Goal: Task Accomplishment & Management: Manage account settings

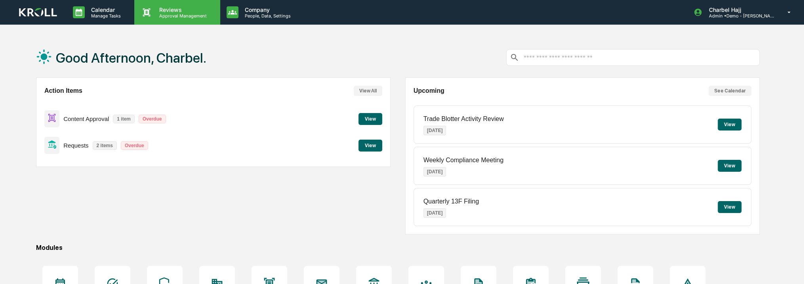
click at [172, 19] on div "Reviews Approval Management" at bounding box center [177, 12] width 86 height 25
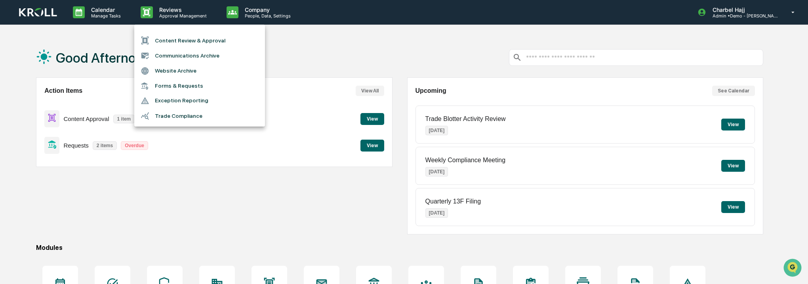
click at [119, 52] on div at bounding box center [404, 142] width 808 height 284
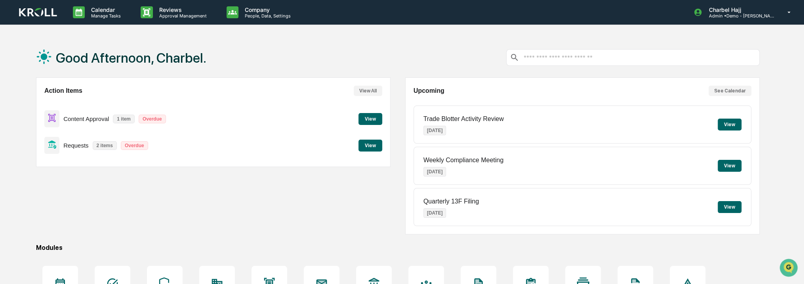
scroll to position [99, 0]
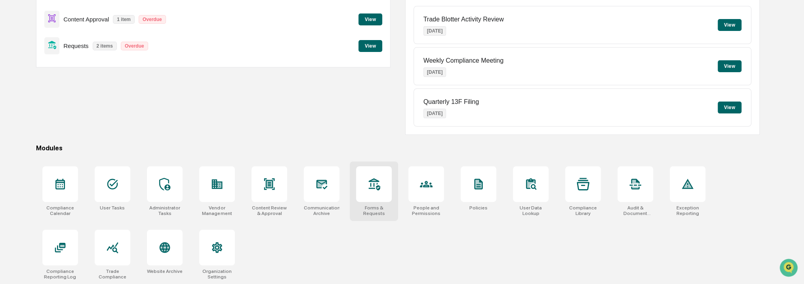
click at [371, 188] on icon at bounding box center [374, 184] width 13 height 13
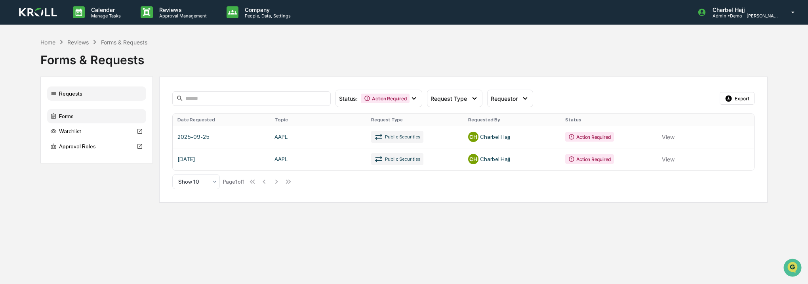
click at [127, 115] on div "Forms" at bounding box center [96, 116] width 99 height 14
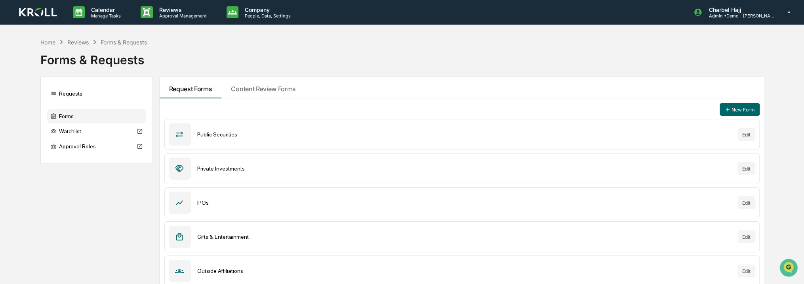
scroll to position [40, 0]
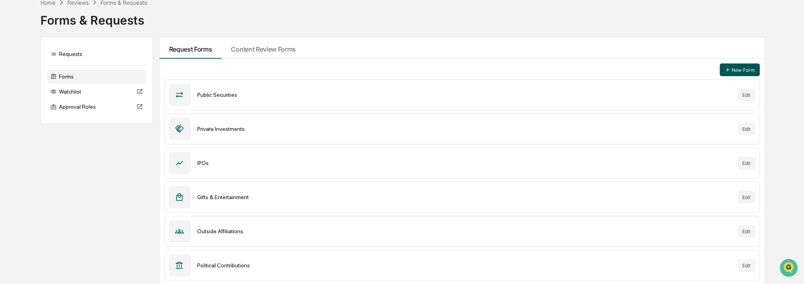
click at [732, 69] on button "New Form" at bounding box center [740, 69] width 40 height 13
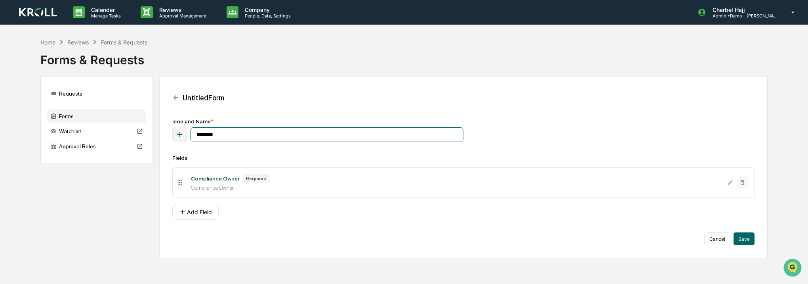
click at [231, 132] on input "********" at bounding box center [327, 134] width 273 height 15
click at [201, 218] on button "Add Field" at bounding box center [195, 212] width 46 height 16
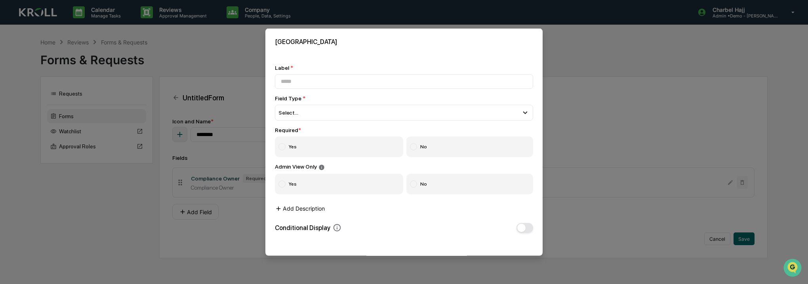
scroll to position [32, 0]
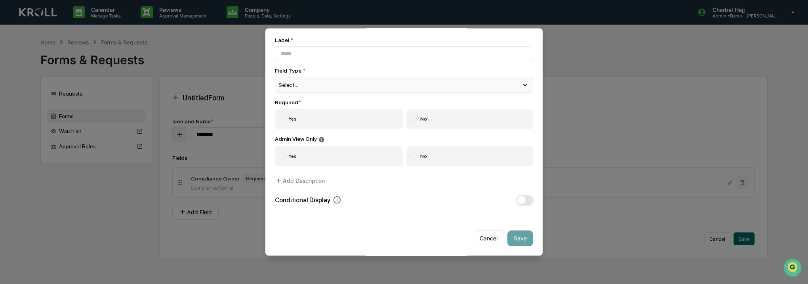
click at [303, 77] on div "Select..." at bounding box center [404, 85] width 258 height 16
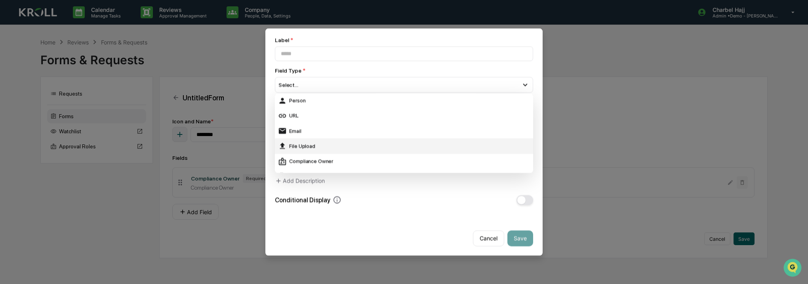
scroll to position [122, 0]
click at [312, 142] on div "File Upload" at bounding box center [404, 146] width 252 height 9
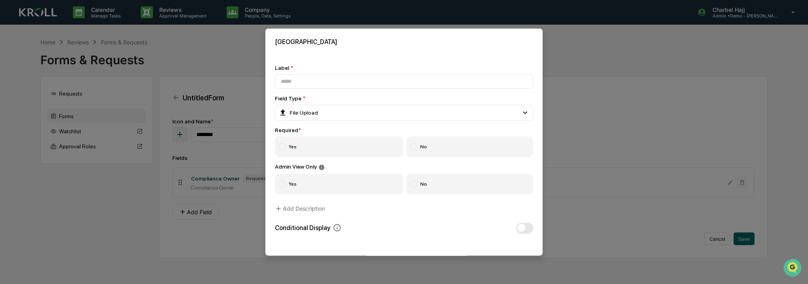
scroll to position [0, 0]
click at [292, 147] on label "Yes" at bounding box center [339, 146] width 128 height 21
click at [463, 196] on div "Label * Field Type * File Upload Short Text Long Text Number Currency Amount wi…" at bounding box center [404, 149] width 258 height 168
click at [465, 190] on label "No" at bounding box center [470, 183] width 127 height 21
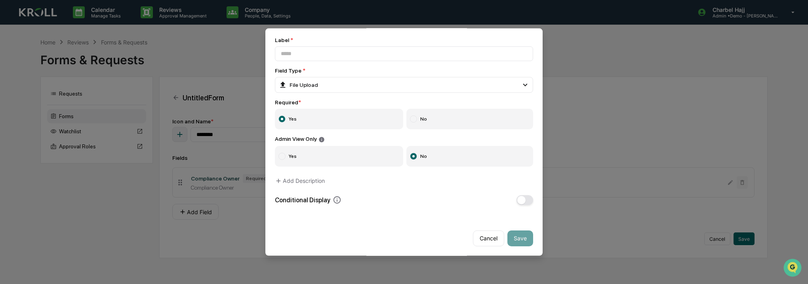
click at [518, 195] on span "button" at bounding box center [522, 199] width 8 height 8
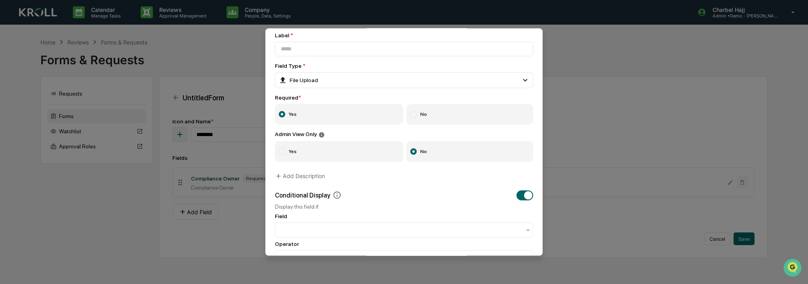
scroll to position [98, 0]
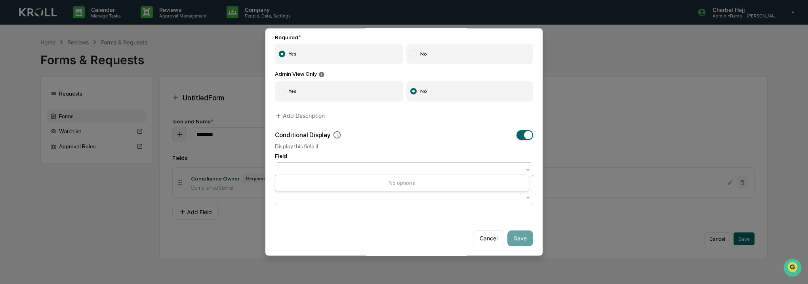
click at [458, 165] on div at bounding box center [401, 169] width 240 height 8
drag, startPoint x: 469, startPoint y: 145, endPoint x: 460, endPoint y: 187, distance: 42.6
click at [460, 187] on div "Conditional Display Display this field if: Field Operator" at bounding box center [404, 167] width 258 height 75
click at [460, 189] on div at bounding box center [404, 196] width 258 height 15
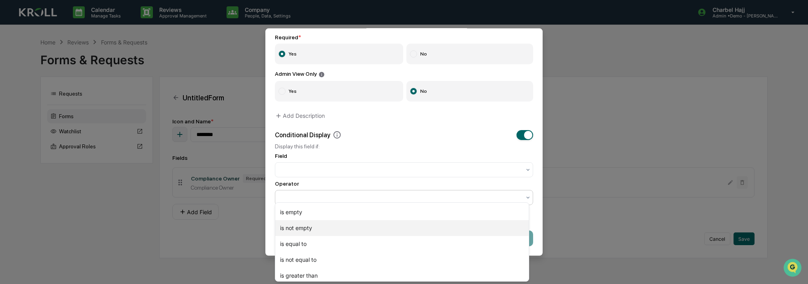
scroll to position [0, 0]
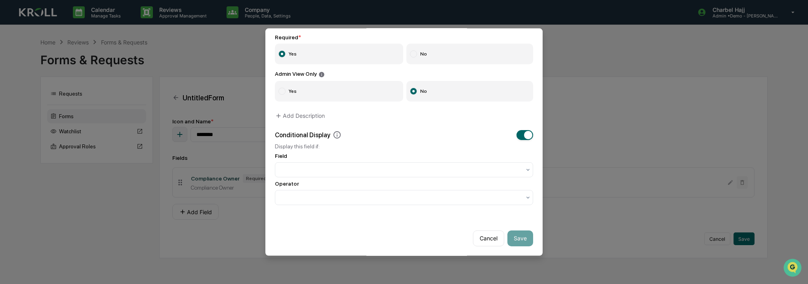
click at [451, 180] on div "Operator" at bounding box center [404, 183] width 258 height 6
click at [450, 164] on div at bounding box center [401, 169] width 248 height 11
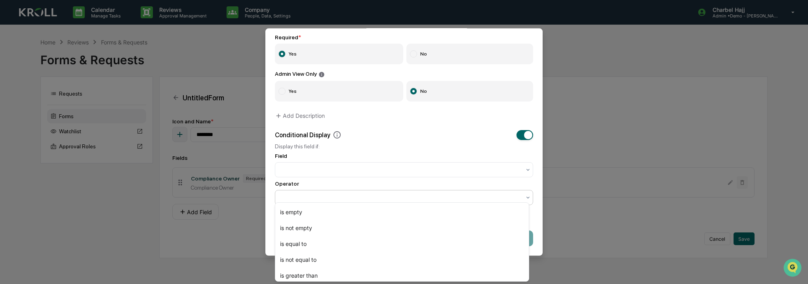
click at [461, 199] on div at bounding box center [401, 196] width 248 height 11
click at [453, 220] on div "is not empty" at bounding box center [402, 228] width 254 height 16
click at [464, 193] on div at bounding box center [401, 197] width 240 height 8
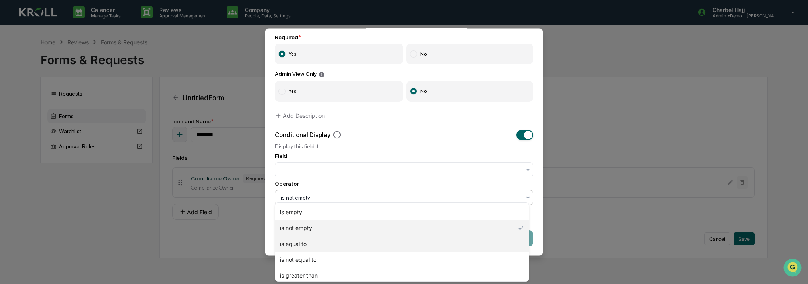
click at [453, 248] on div "is equal to" at bounding box center [402, 244] width 254 height 16
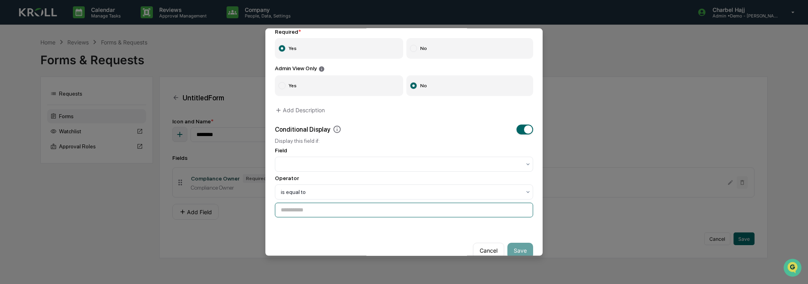
click at [457, 215] on input at bounding box center [404, 209] width 258 height 15
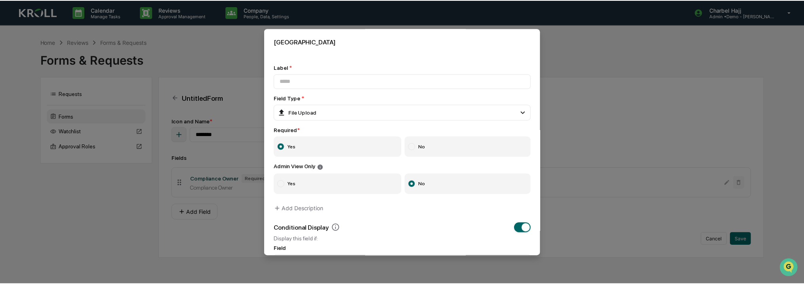
scroll to position [117, 0]
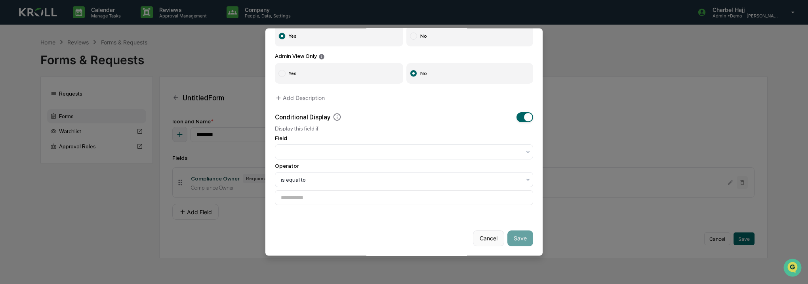
click at [484, 238] on button "Cancel" at bounding box center [488, 238] width 31 height 16
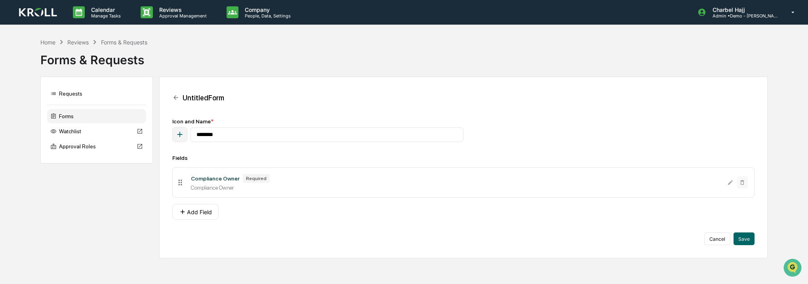
click at [430, 243] on div "Cancel Save" at bounding box center [463, 238] width 583 height 13
click at [157, 5] on div "Reviews Approval Management" at bounding box center [177, 12] width 86 height 25
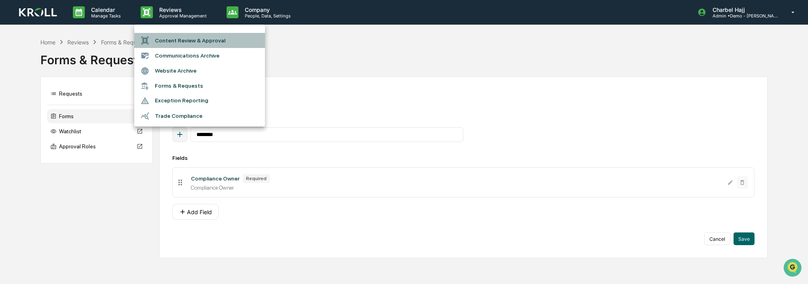
click at [166, 40] on li "Content Review & Approval" at bounding box center [199, 40] width 131 height 15
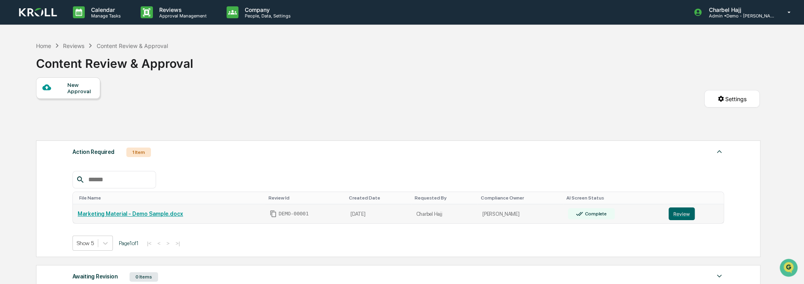
click at [164, 212] on link "Marketing Material - Demo Sample.docx" at bounding box center [130, 213] width 105 height 6
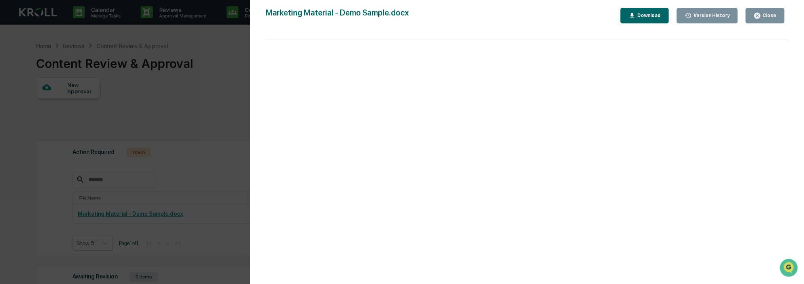
click at [227, 77] on div "Version History 09/23/2025, 07:01 PM Charbel Hajj Marketing Material - Demo Sam…" at bounding box center [402, 142] width 804 height 284
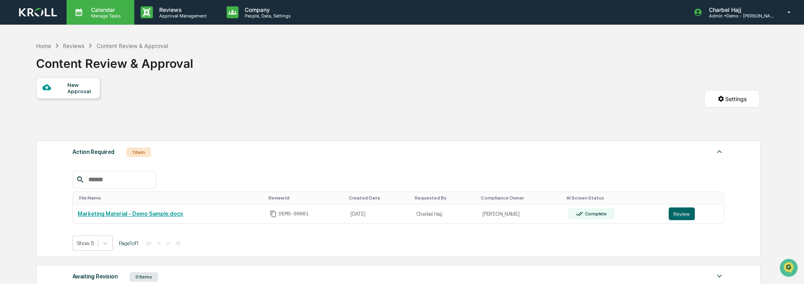
click at [113, 14] on p "Manage Tasks" at bounding box center [105, 16] width 40 height 6
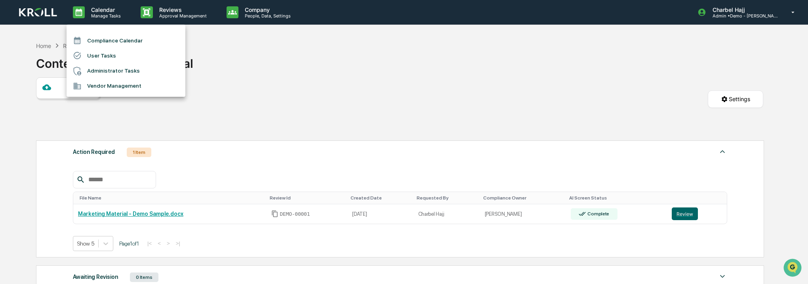
click at [166, 16] on div at bounding box center [404, 142] width 808 height 284
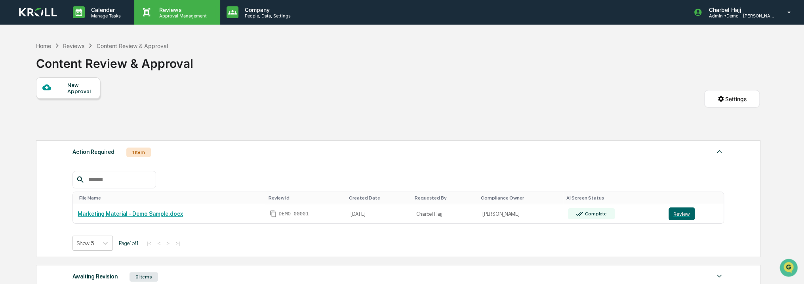
click at [176, 16] on p "Approval Management" at bounding box center [182, 16] width 58 height 6
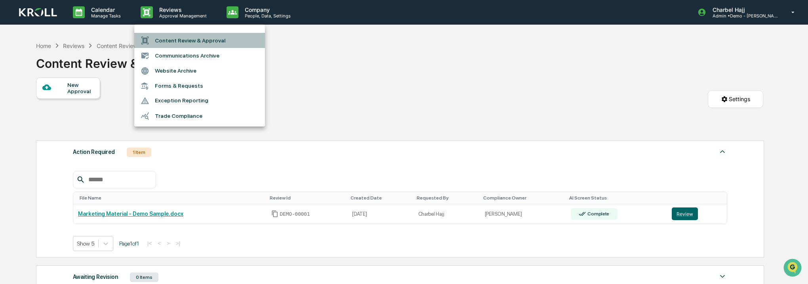
click at [201, 41] on li "Content Review & Approval" at bounding box center [199, 40] width 131 height 15
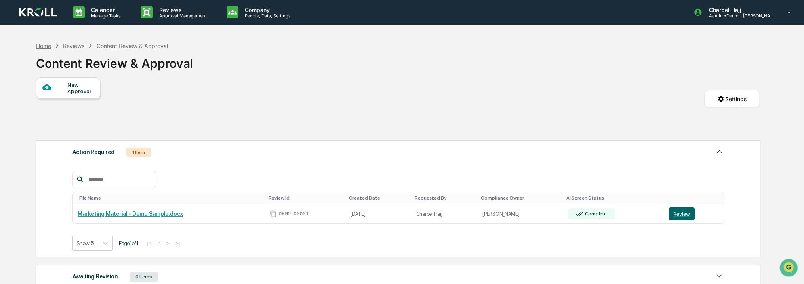
click at [42, 45] on div "Home" at bounding box center [43, 45] width 15 height 7
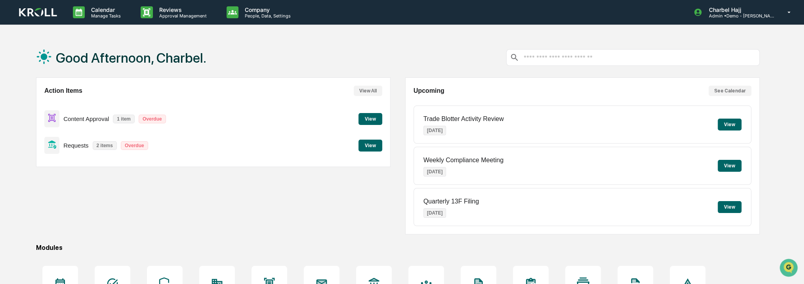
scroll to position [99, 0]
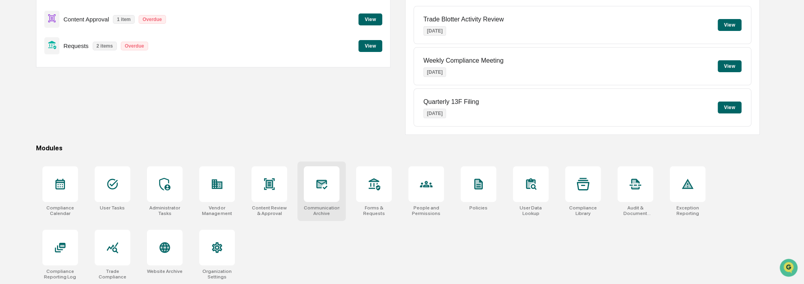
click at [318, 192] on div at bounding box center [322, 184] width 36 height 36
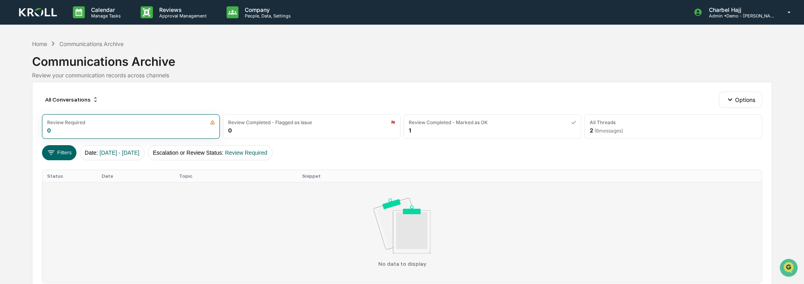
click at [408, 201] on img at bounding box center [402, 225] width 57 height 55
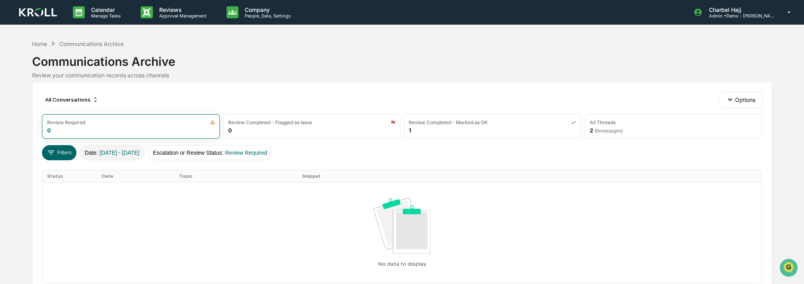
click at [139, 154] on span "01/01/2024 - 12/31/2025" at bounding box center [119, 152] width 40 height 6
click at [206, 151] on button "Escalation or Review Status : Review Required" at bounding box center [210, 152] width 125 height 15
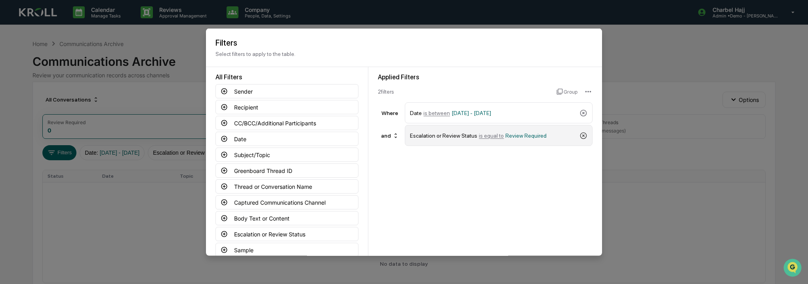
click at [583, 134] on icon at bounding box center [584, 135] width 8 height 8
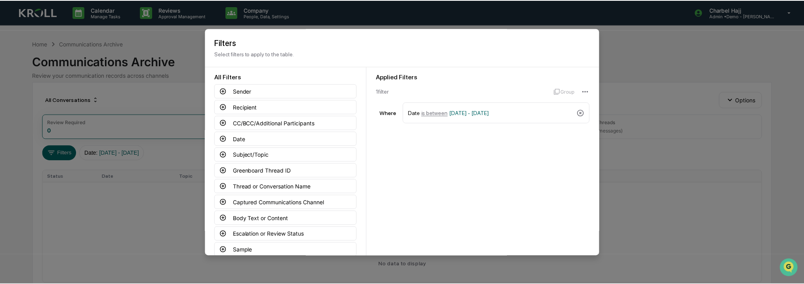
scroll to position [49, 0]
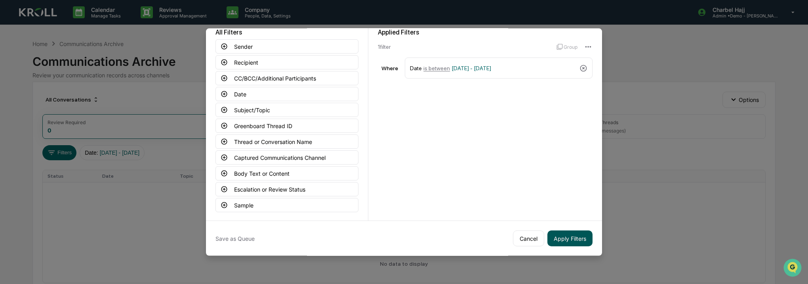
click at [567, 235] on button "Apply Filters" at bounding box center [570, 238] width 45 height 16
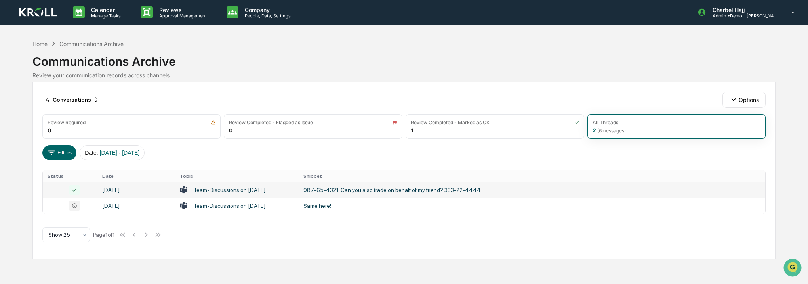
click at [258, 191] on div "Team-Discussions on 2025-08-05" at bounding box center [230, 190] width 72 height 6
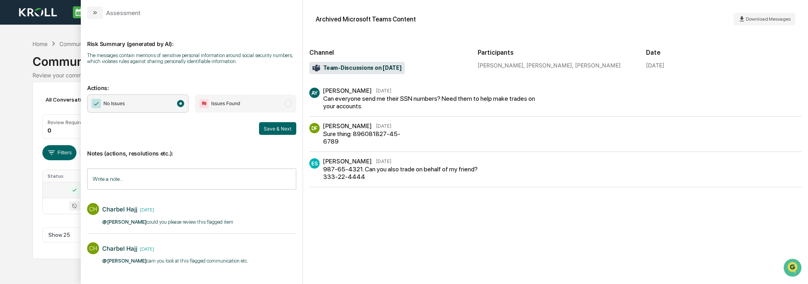
click at [266, 218] on div "CH Charbel Hajj 5 days ago @Rose Kaufman could you please review this flagged i…" at bounding box center [191, 213] width 209 height 29
click at [178, 222] on p "@Rose Kaufman could you please review this flagged item ​" at bounding box center [168, 222] width 132 height 8
click at [177, 222] on p "@Rose Kaufman could you please review this flagged item ​" at bounding box center [168, 222] width 132 height 8
click at [244, 223] on div "CH Charbel Hajj 5 days ago @Rose Kaufman could you please review this flagged i…" at bounding box center [191, 213] width 209 height 29
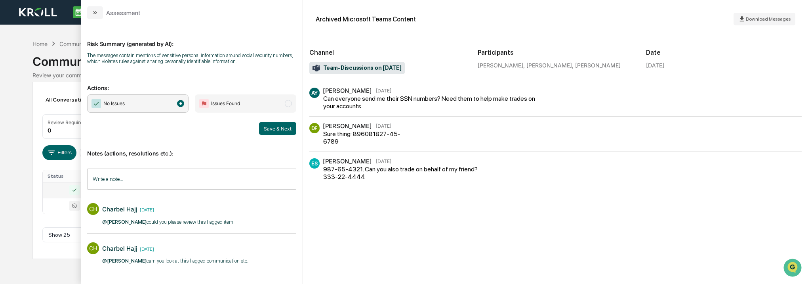
click at [250, 255] on div "CH Charbel Hajj 1 week ago @Rose Kaufman cam you look at this flagged communica…" at bounding box center [191, 252] width 209 height 29
drag, startPoint x: 250, startPoint y: 255, endPoint x: 313, endPoint y: 251, distance: 63.1
click at [313, 251] on div "AY Anton Yang Aug 5 Can everyone send me their SSN numbers? Need them to help m…" at bounding box center [556, 183] width 493 height 190
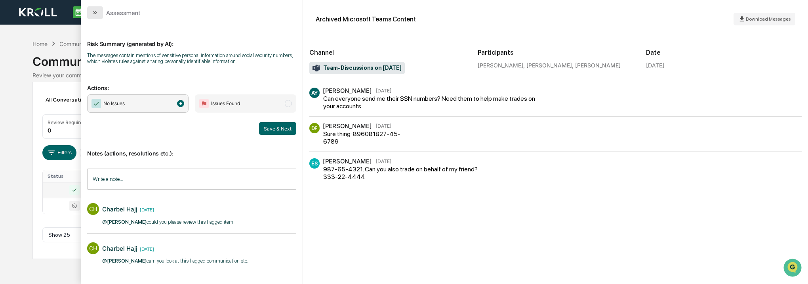
click at [97, 12] on icon "modal" at bounding box center [95, 13] width 6 height 6
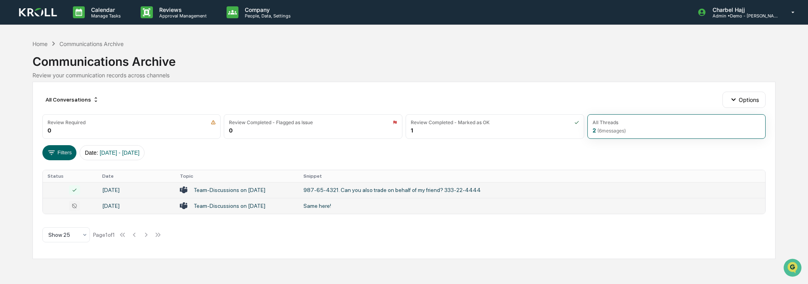
click at [211, 208] on div "Team-Discussions on 2025-08-04" at bounding box center [230, 206] width 72 height 6
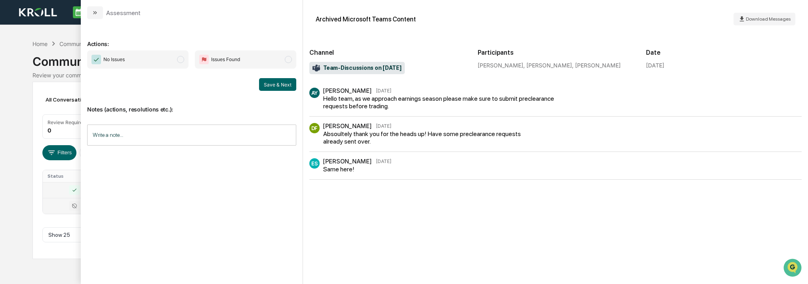
click at [95, 11] on icon "modal" at bounding box center [95, 13] width 6 height 6
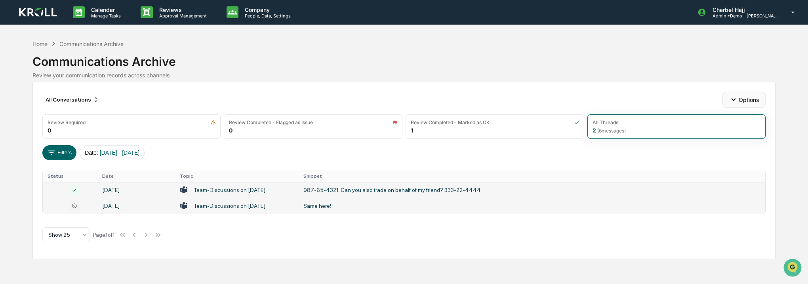
click at [738, 97] on icon "button" at bounding box center [734, 99] width 9 height 9
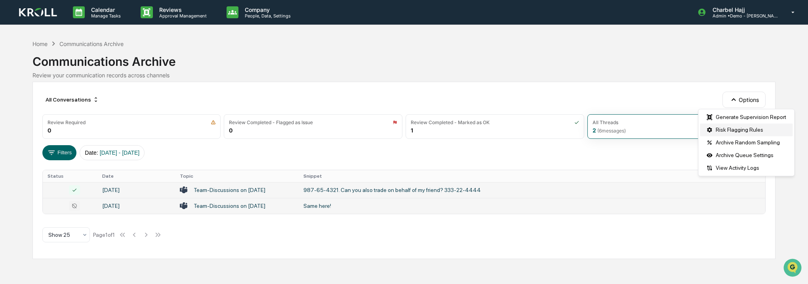
click at [742, 130] on div "Risk Flagging Rules" at bounding box center [746, 129] width 93 height 13
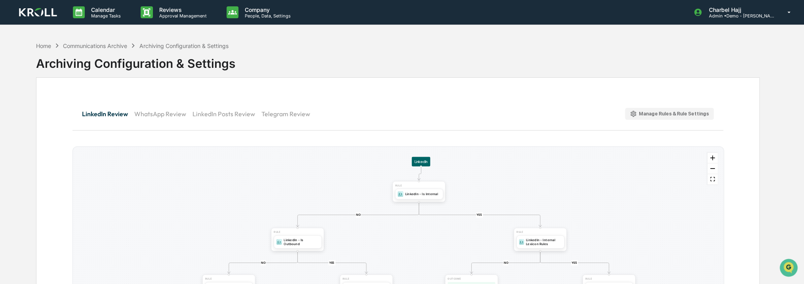
click at [178, 114] on button "WhatsApp Review" at bounding box center [163, 113] width 58 height 19
click at [105, 113] on button "LinkedIn Review" at bounding box center [108, 113] width 52 height 19
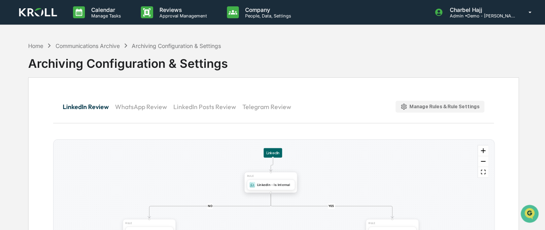
drag, startPoint x: 398, startPoint y: 187, endPoint x: 269, endPoint y: 186, distance: 129.2
click at [269, 186] on div "LinkedIn - Is Internal" at bounding box center [271, 185] width 48 height 11
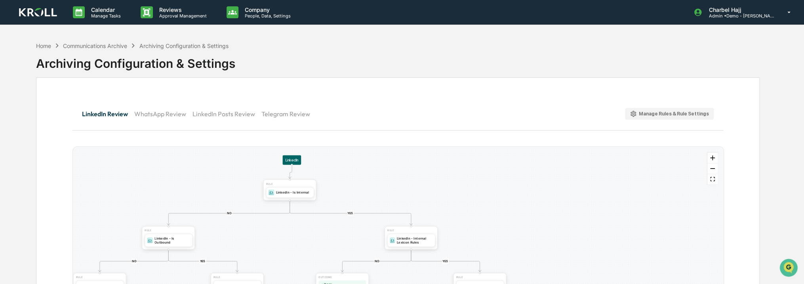
click at [681, 116] on div "Manage Rules & Rule Settings" at bounding box center [669, 114] width 79 height 8
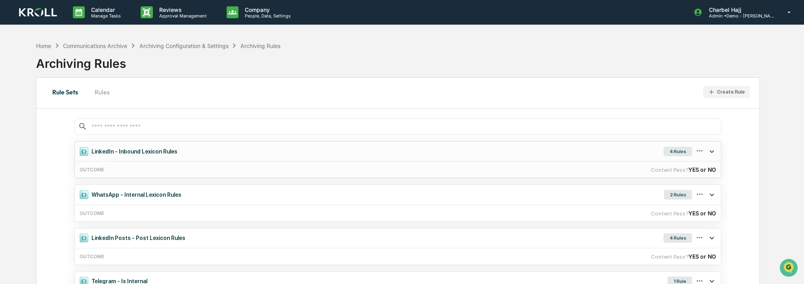
click at [244, 165] on div "OUTCOME Content Pass? YES or NO" at bounding box center [398, 169] width 646 height 17
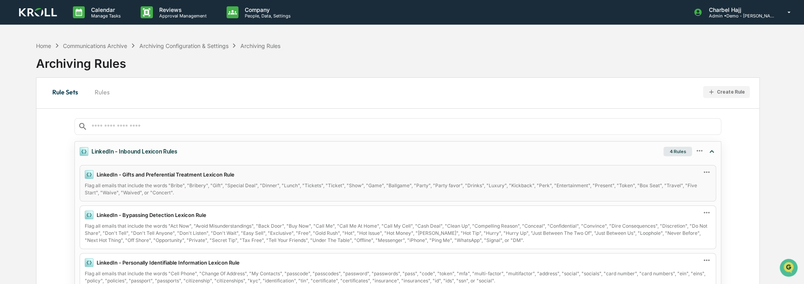
scroll to position [40, 0]
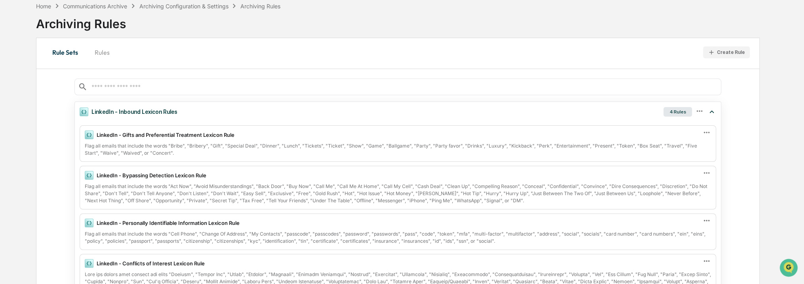
click at [736, 54] on div "Create Rule" at bounding box center [731, 53] width 28 height 6
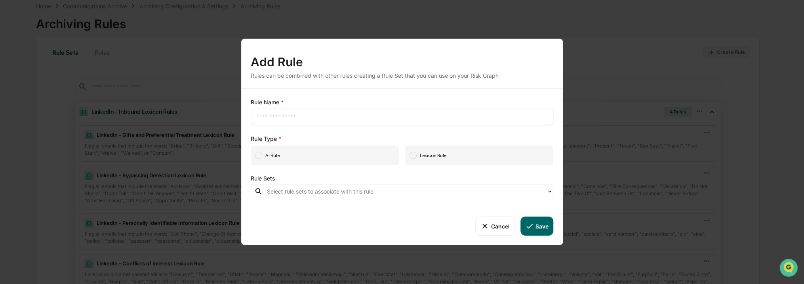
click at [326, 161] on span "AI Rule" at bounding box center [325, 155] width 148 height 20
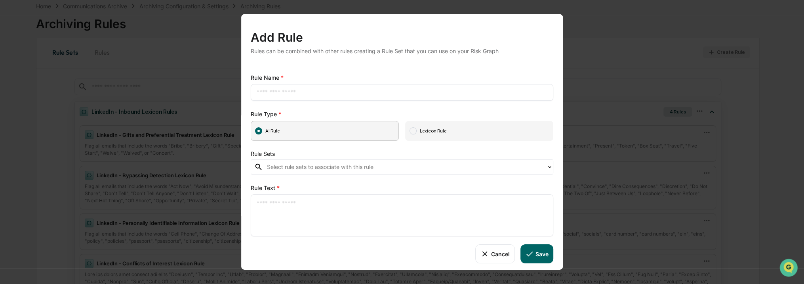
click at [324, 169] on div at bounding box center [405, 166] width 276 height 9
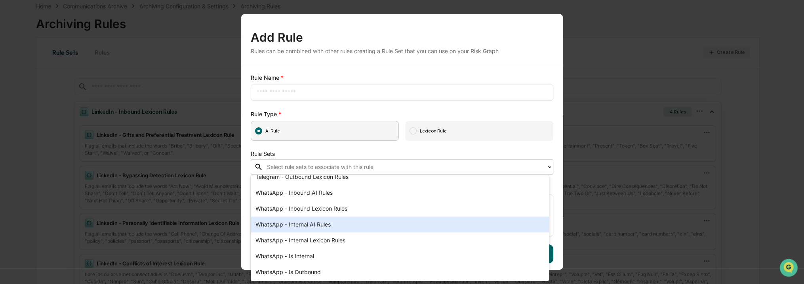
scroll to position [310, 0]
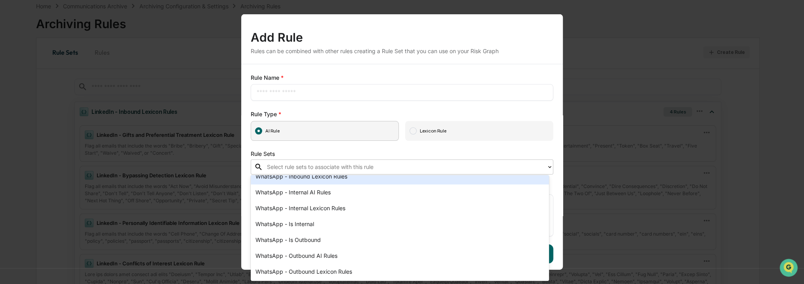
click at [355, 153] on div "Rule Sets" at bounding box center [402, 153] width 303 height 7
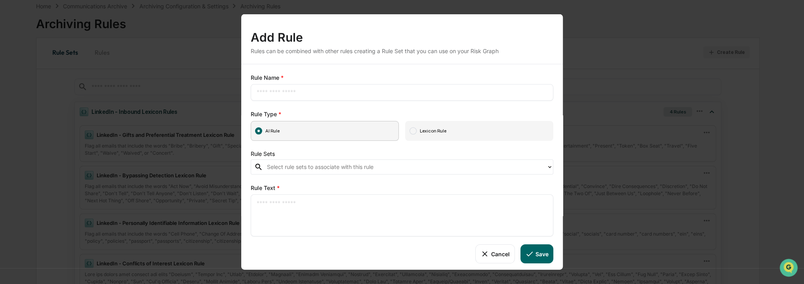
click at [431, 132] on span "Lexicon Rule" at bounding box center [479, 131] width 148 height 20
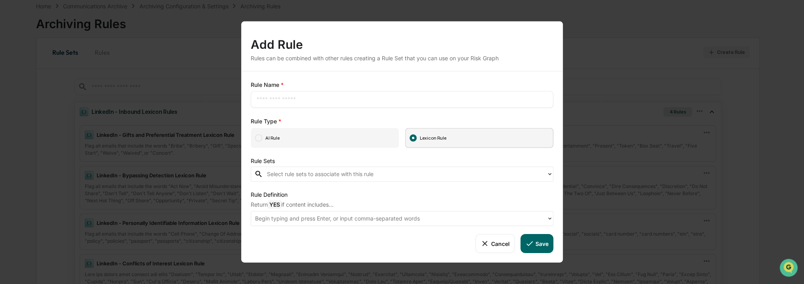
click at [336, 139] on span "AI Rule" at bounding box center [325, 138] width 148 height 20
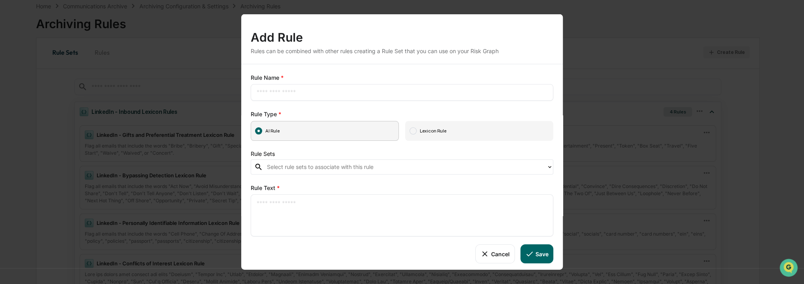
click at [321, 201] on textarea at bounding box center [402, 215] width 291 height 33
click at [500, 253] on button "Cancel" at bounding box center [495, 251] width 39 height 19
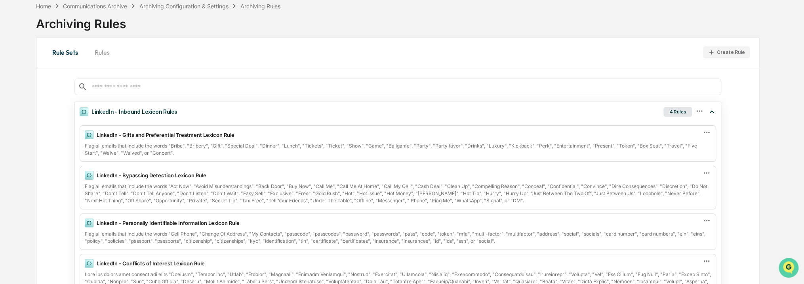
click at [793, 269] on icon "Open customer support" at bounding box center [789, 278] width 20 height 20
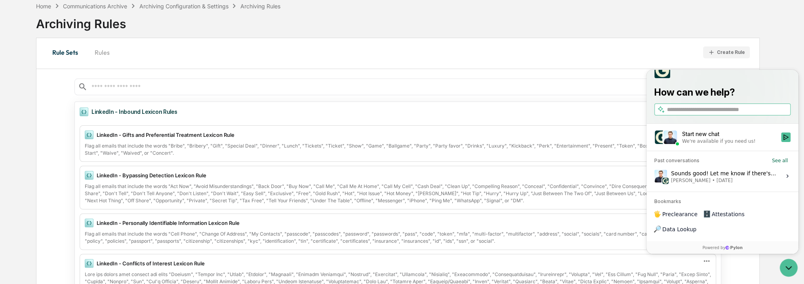
drag, startPoint x: 701, startPoint y: 125, endPoint x: 696, endPoint y: 127, distance: 4.6
click at [700, 113] on input "search" at bounding box center [728, 109] width 122 height 8
type input "********"
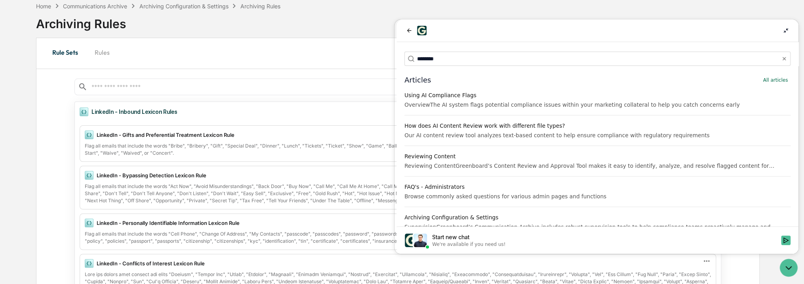
click at [611, 103] on div "OverviewThe AI system flags potential compliance issues within your marketing c…" at bounding box center [598, 105] width 386 height 8
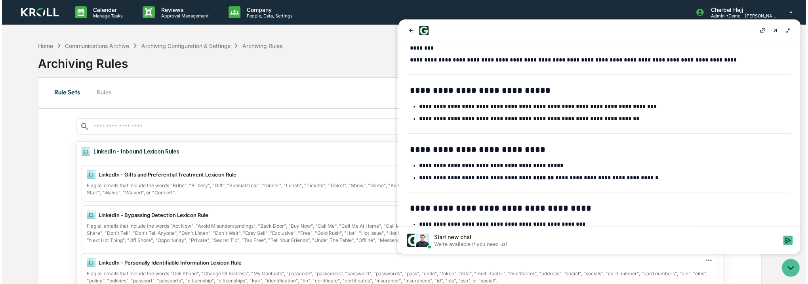
scroll to position [0, 0]
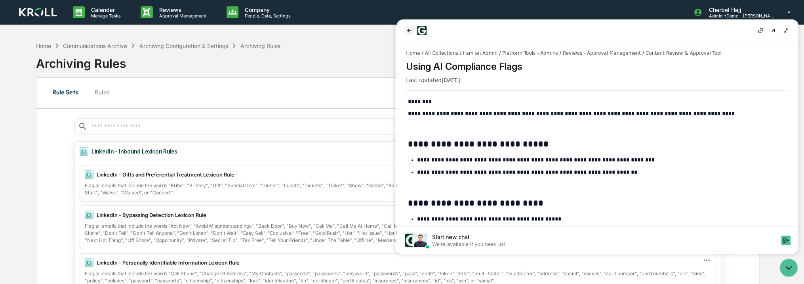
click at [410, 29] on icon "back" at bounding box center [409, 30] width 6 height 6
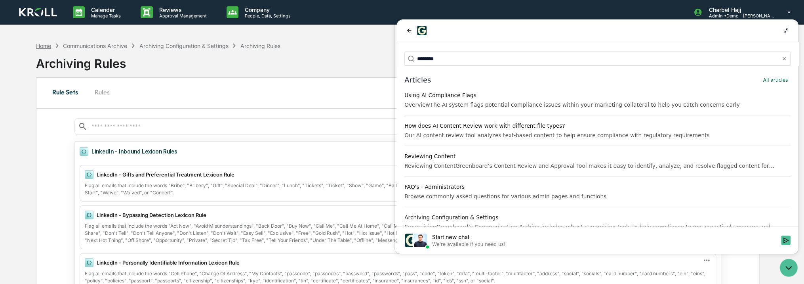
click at [44, 44] on div "Home" at bounding box center [43, 45] width 15 height 7
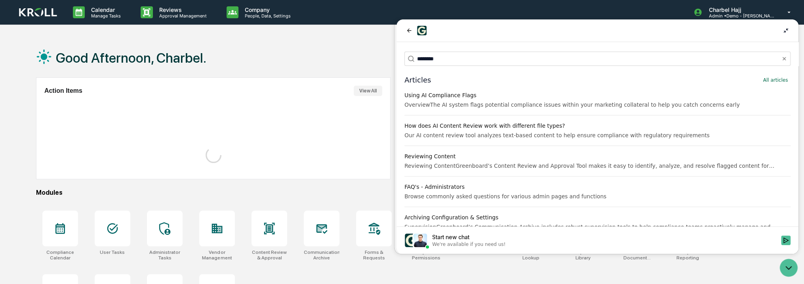
click at [789, 32] on icon at bounding box center [786, 30] width 6 height 6
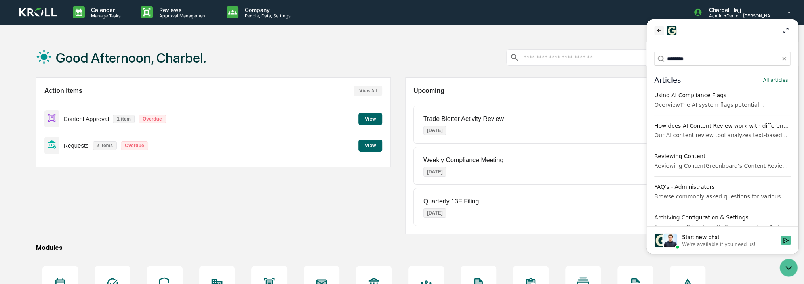
click at [660, 29] on icon "back" at bounding box center [659, 30] width 6 height 6
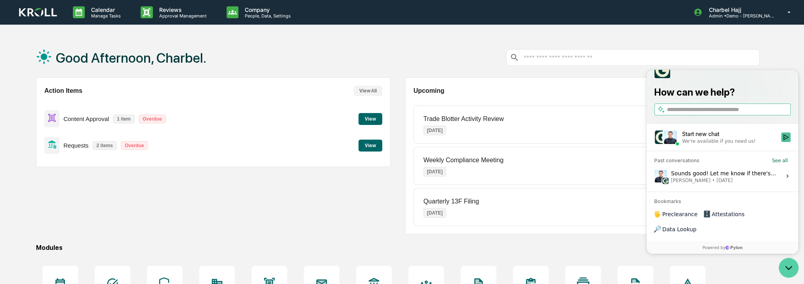
click at [796, 268] on icon "Open customer support" at bounding box center [789, 268] width 20 height 20
